Goal: Task Accomplishment & Management: Use online tool/utility

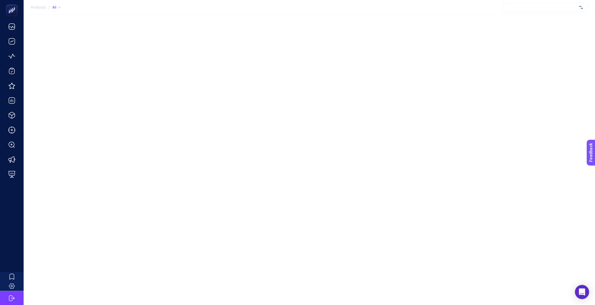
click at [560, 8] on div at bounding box center [545, 7] width 85 height 9
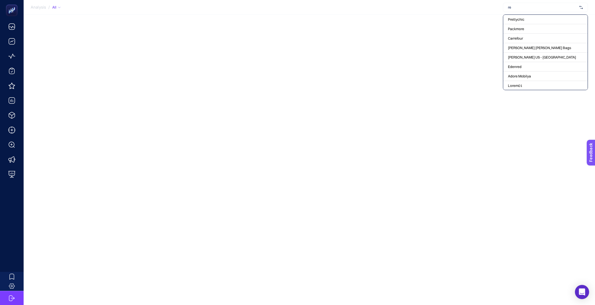
type input "rec"
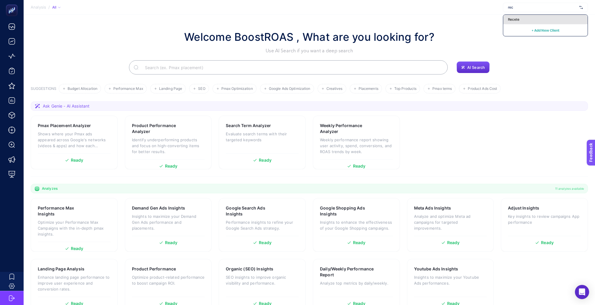
click at [515, 18] on span "Recete" at bounding box center [514, 19] width 12 height 5
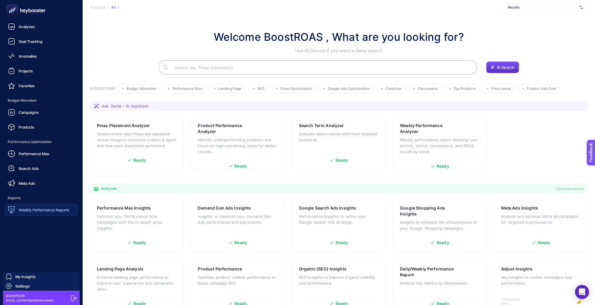
click at [16, 206] on div "Weekly Performance Reports" at bounding box center [38, 209] width 61 height 7
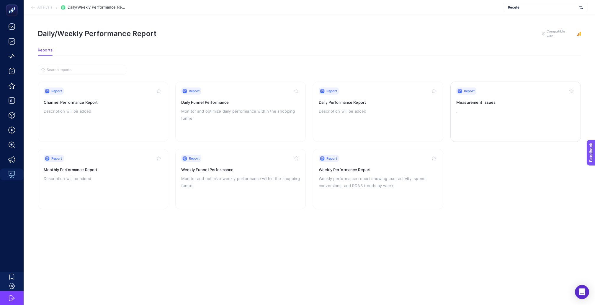
click at [489, 89] on div "Report" at bounding box center [516, 90] width 119 height 7
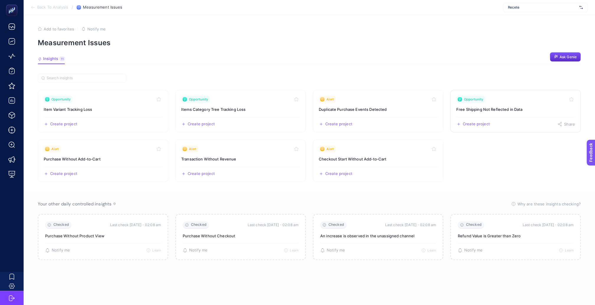
click at [525, 117] on div "Create project Share" at bounding box center [516, 121] width 119 height 9
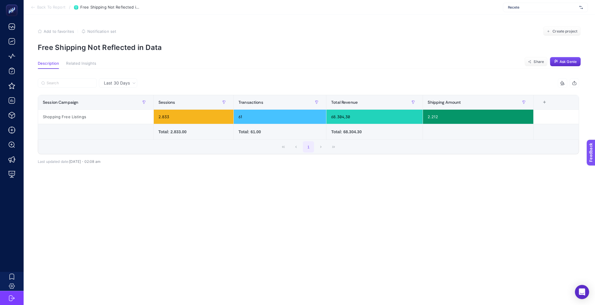
click at [543, 8] on span "Recete" at bounding box center [542, 7] width 69 height 5
type input "konya"
click at [525, 20] on span "Konyalı Saat" at bounding box center [518, 19] width 20 height 5
click at [46, 6] on span "Back To Report" at bounding box center [51, 7] width 28 height 5
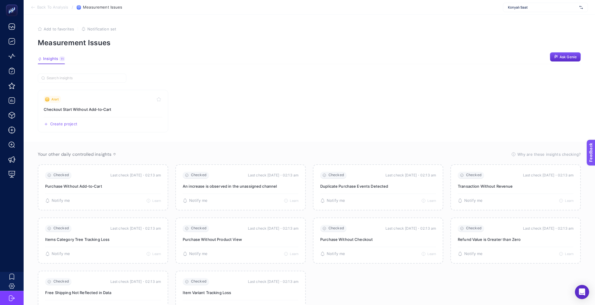
click at [529, 9] on span "Konyalı Saat" at bounding box center [542, 7] width 69 height 5
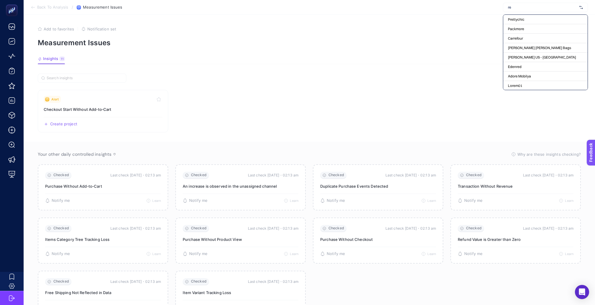
type input "rec"
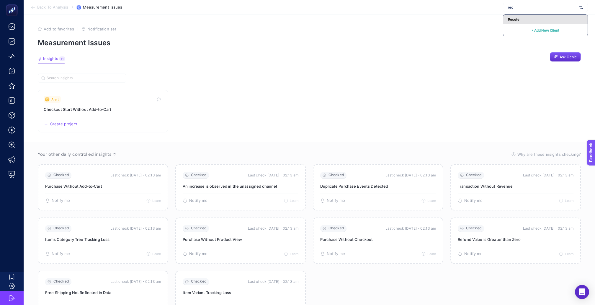
click at [520, 19] on span "Recete" at bounding box center [514, 19] width 12 height 5
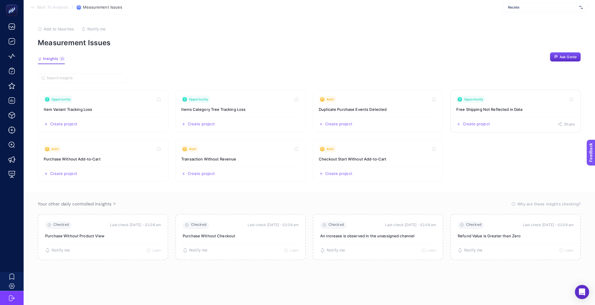
click at [489, 100] on link "Opportunity Free Shipping Not Reflected in Data Create project Share" at bounding box center [516, 111] width 131 height 43
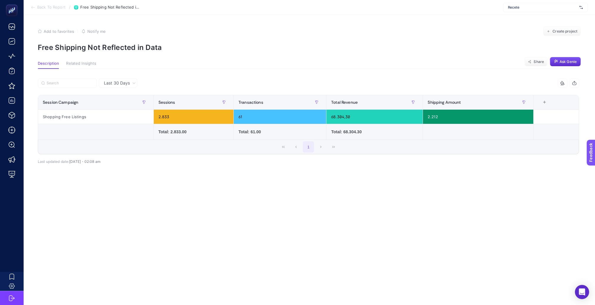
click at [53, 8] on span "Back To Report" at bounding box center [51, 7] width 28 height 5
